Goal: Task Accomplishment & Management: Use online tool/utility

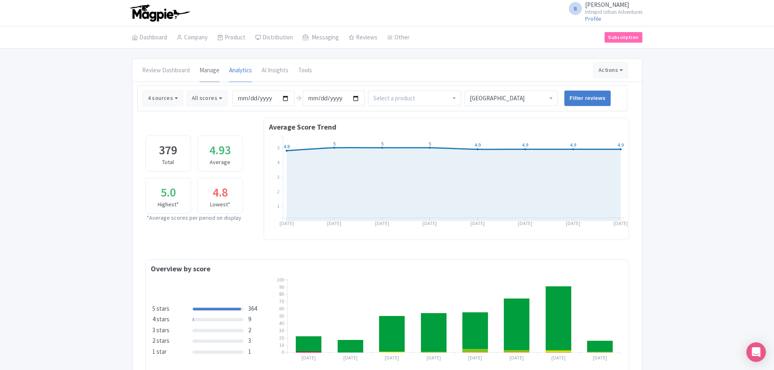
click at [209, 69] on link "Manage" at bounding box center [209, 70] width 20 height 23
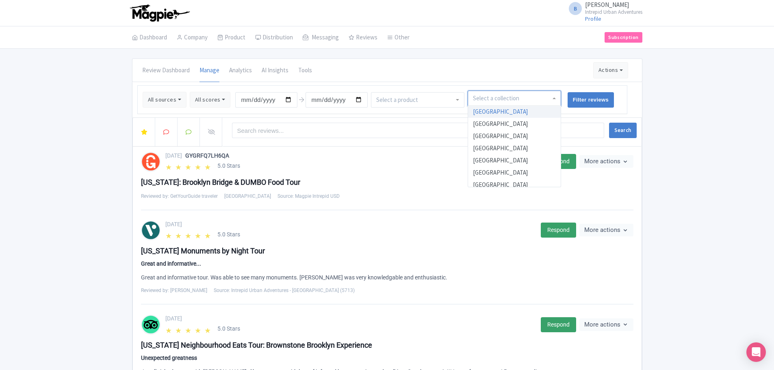
click at [545, 100] on div at bounding box center [514, 98] width 93 height 15
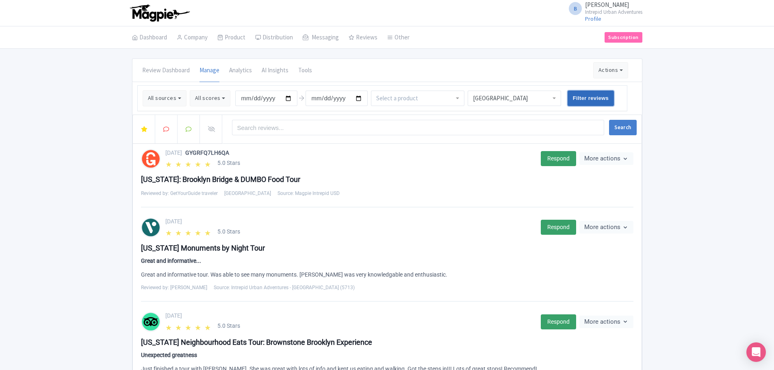
click at [598, 93] on input "Filter reviews" at bounding box center [590, 98] width 47 height 15
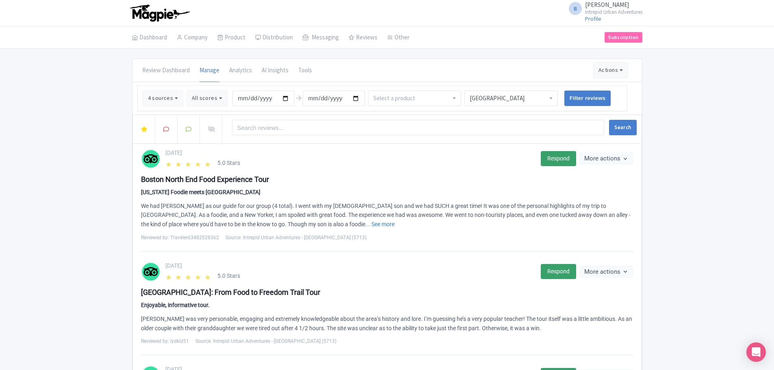
click at [550, 98] on div "[GEOGRAPHIC_DATA]" at bounding box center [510, 98] width 93 height 15
click at [576, 95] on input "Filter reviews" at bounding box center [587, 98] width 47 height 15
click at [512, 96] on div "[GEOGRAPHIC_DATA]" at bounding box center [511, 96] width 83 height 7
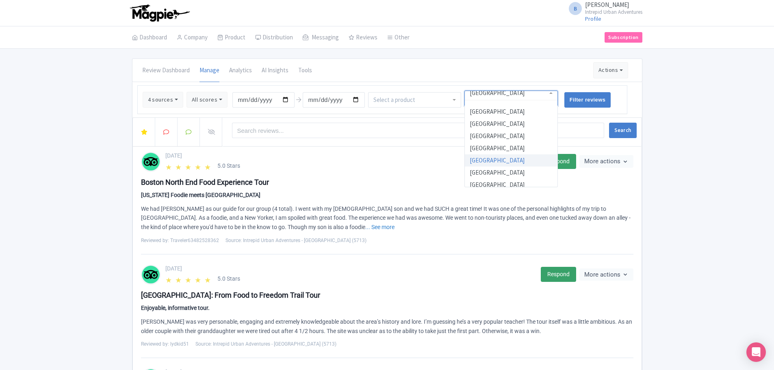
drag, startPoint x: 493, startPoint y: 96, endPoint x: 458, endPoint y: 98, distance: 35.0
click at [458, 99] on ul "4 sources Select all Deselect all Select all Deselect all Urban Adventures - US…" at bounding box center [382, 99] width 490 height 29
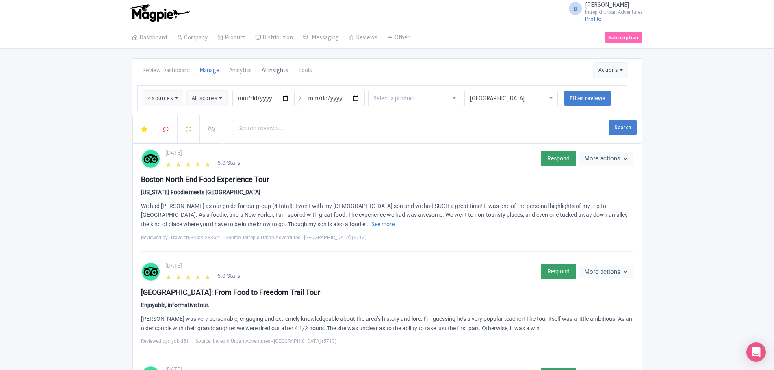
click at [275, 68] on link "AI Insights" at bounding box center [275, 70] width 27 height 23
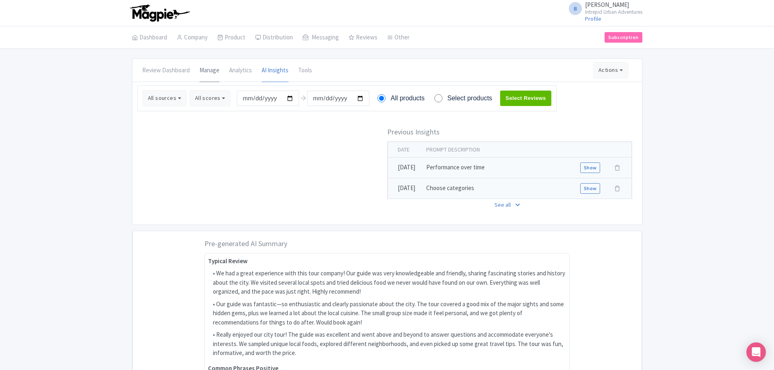
click at [203, 69] on link "Manage" at bounding box center [209, 70] width 20 height 23
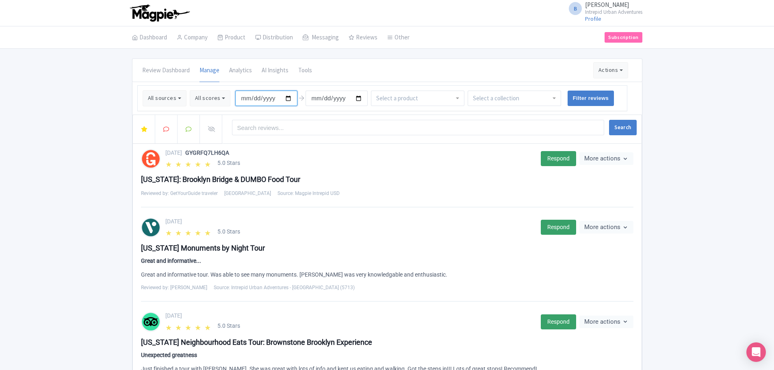
click at [288, 97] on input "[DATE]" at bounding box center [266, 98] width 62 height 15
type input "2025-01-01"
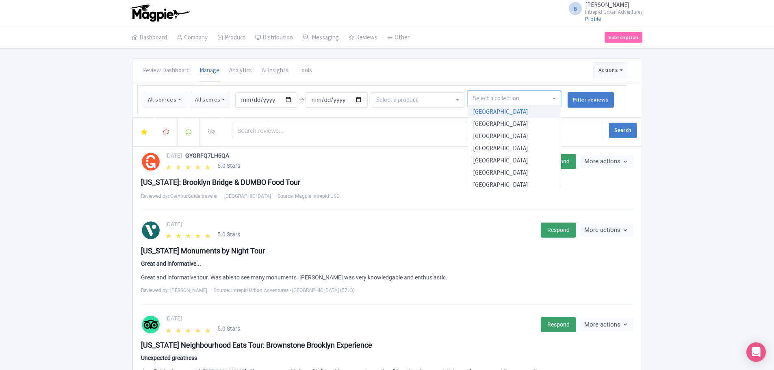
click at [528, 97] on div at bounding box center [514, 98] width 93 height 15
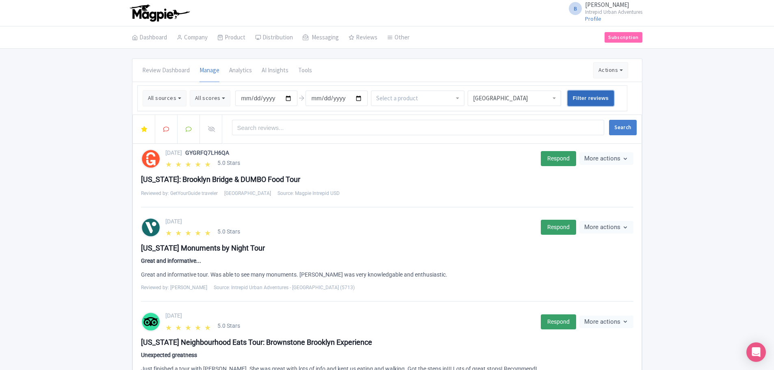
click at [597, 103] on input "Filter reviews" at bounding box center [590, 98] width 47 height 15
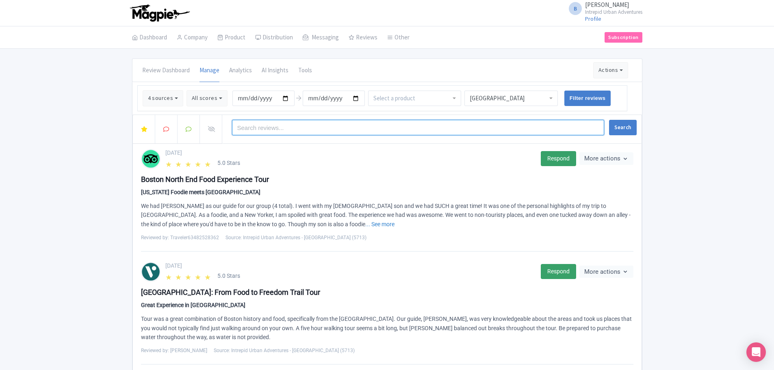
click at [276, 126] on input "search" at bounding box center [418, 127] width 373 height 15
type input "bob"
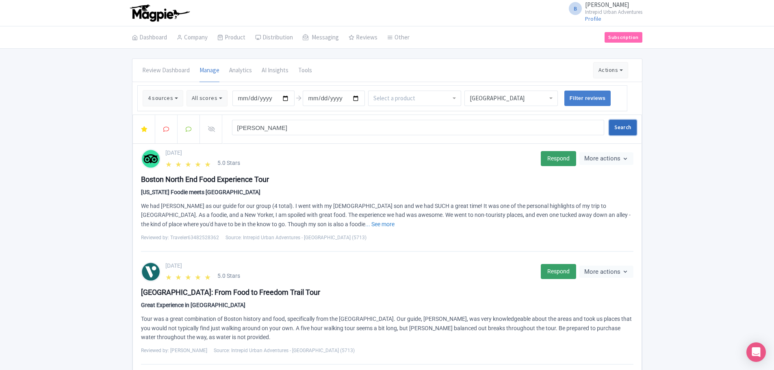
click at [627, 126] on button "Search" at bounding box center [622, 127] width 27 height 15
click at [360, 56] on link "Review Dashboard" at bounding box center [387, 58] width 77 height 13
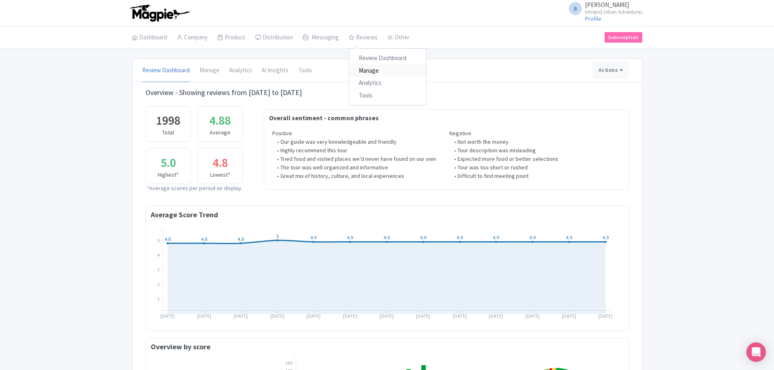
click at [363, 69] on link "Manage" at bounding box center [387, 71] width 77 height 13
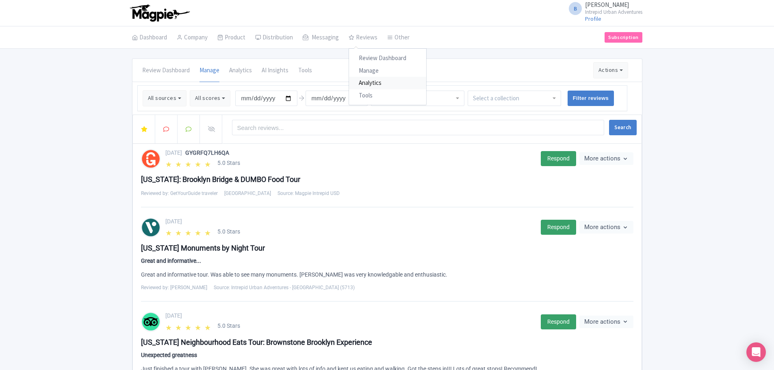
click at [368, 82] on link "Analytics" at bounding box center [387, 83] width 77 height 13
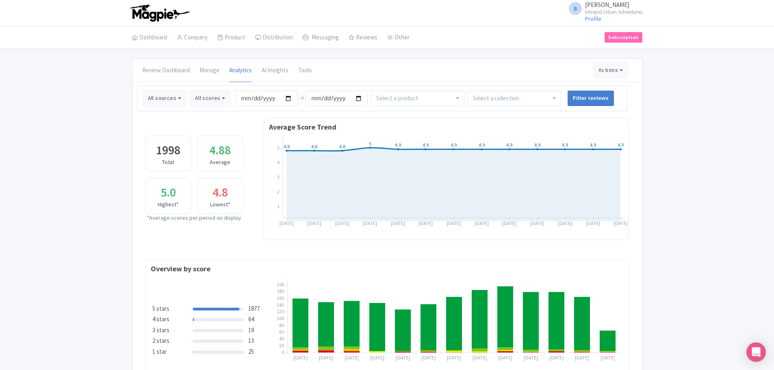
click at [530, 101] on div at bounding box center [514, 98] width 93 height 15
click at [286, 97] on input "2025-05-12" at bounding box center [266, 98] width 62 height 15
type input "[DATE]"
click at [593, 101] on input "Filter reviews" at bounding box center [590, 98] width 47 height 15
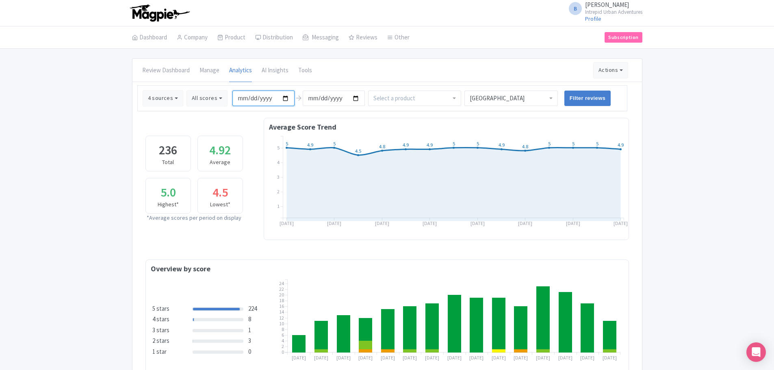
click at [286, 97] on input "[DATE]" at bounding box center [263, 98] width 62 height 15
type input "[DATE]"
click at [599, 100] on input "Filter reviews" at bounding box center [587, 98] width 47 height 15
